Goal: Information Seeking & Learning: Learn about a topic

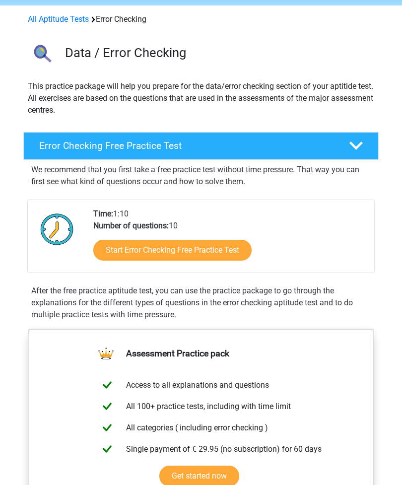
click at [243, 244] on link "Start Error Checking Free Practice Test" at bounding box center [172, 250] width 158 height 21
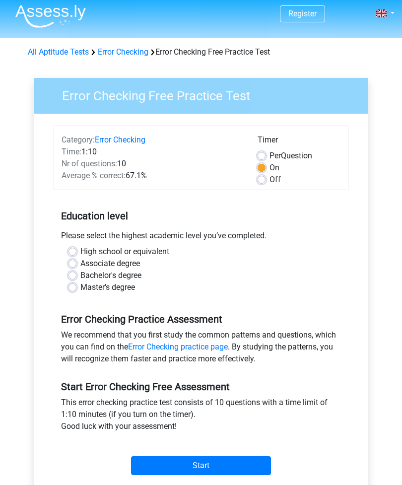
scroll to position [10, 0]
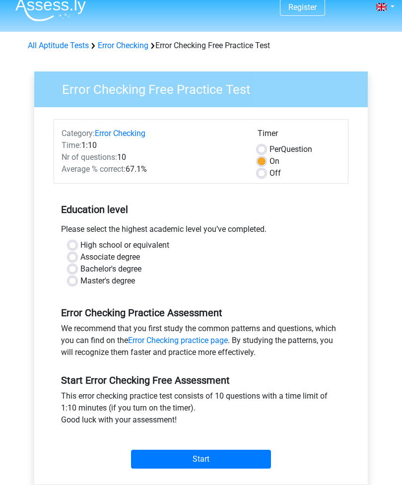
click at [80, 242] on label "High school or equivalent" at bounding box center [124, 245] width 89 height 12
click at [76, 242] on input "High school or equivalent" at bounding box center [72, 244] width 8 height 10
radio input "true"
click at [242, 459] on input "Start" at bounding box center [201, 458] width 140 height 19
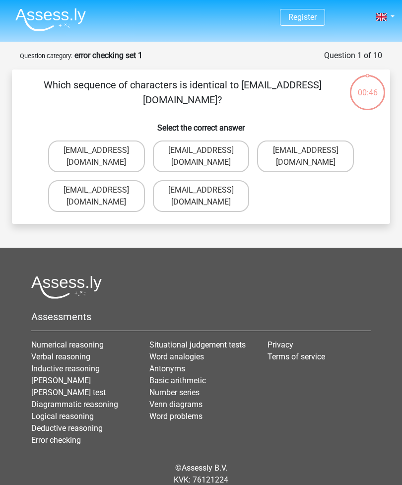
click at [190, 180] on label "Evie_Meade@jointmail.com.uk" at bounding box center [201, 196] width 97 height 32
click at [201, 190] on input "Evie_Meade@jointmail.com.uk" at bounding box center [204, 193] width 6 height 6
radio input "true"
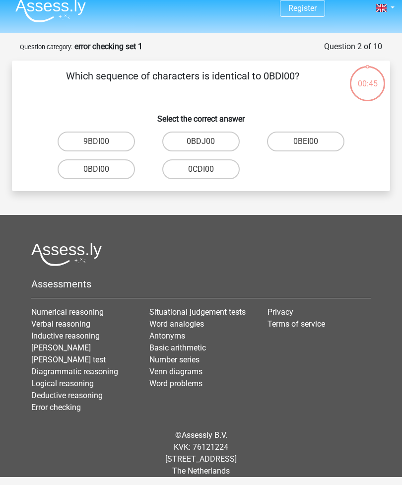
scroll to position [32, 0]
click at [89, 159] on label "0BDI00" at bounding box center [96, 169] width 77 height 20
click at [96, 169] on input "0BDI00" at bounding box center [99, 172] width 6 height 6
radio input "true"
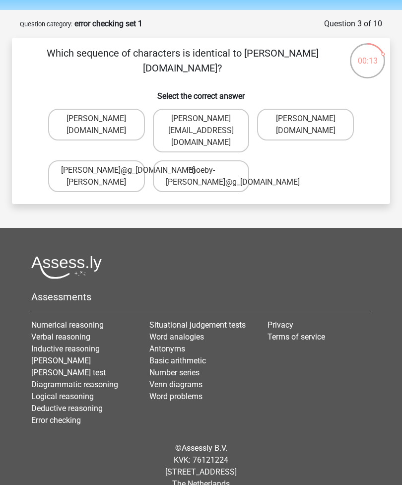
click at [64, 126] on label "Phoebe-Patterson@g_mail.gr" at bounding box center [96, 125] width 97 height 32
click at [96, 125] on input "Phoebe-Patterson@g_mail.gr" at bounding box center [99, 122] width 6 height 6
radio input "true"
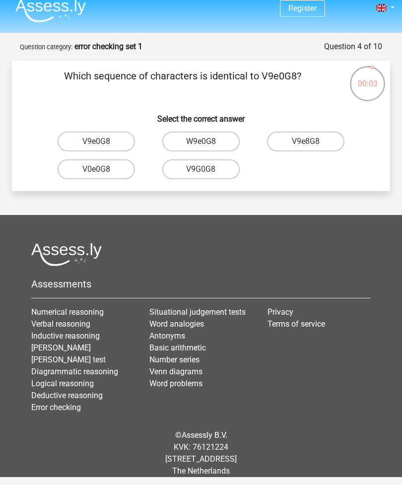
click at [79, 131] on label "V9e0G8" at bounding box center [96, 141] width 77 height 20
click at [96, 141] on input "V9e0G8" at bounding box center [99, 144] width 6 height 6
radio input "true"
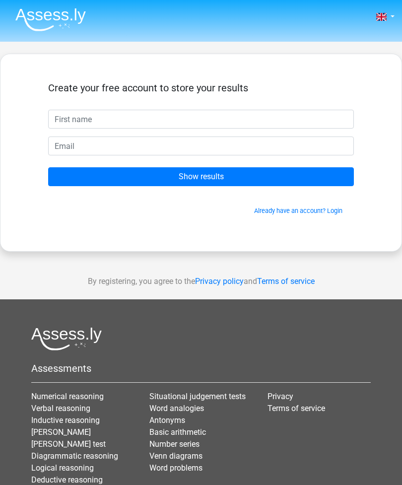
scroll to position [32, 0]
